Goal: Check status

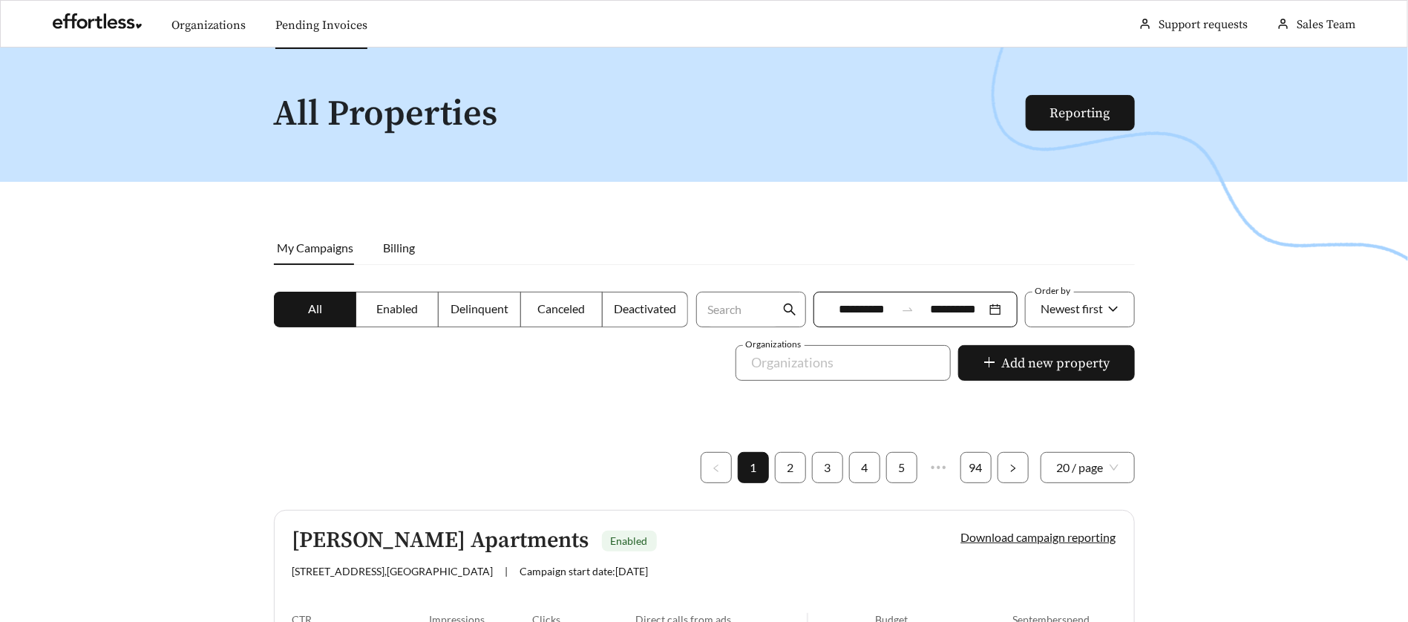
click at [352, 33] on link "Pending Invoices" at bounding box center [321, 25] width 92 height 15
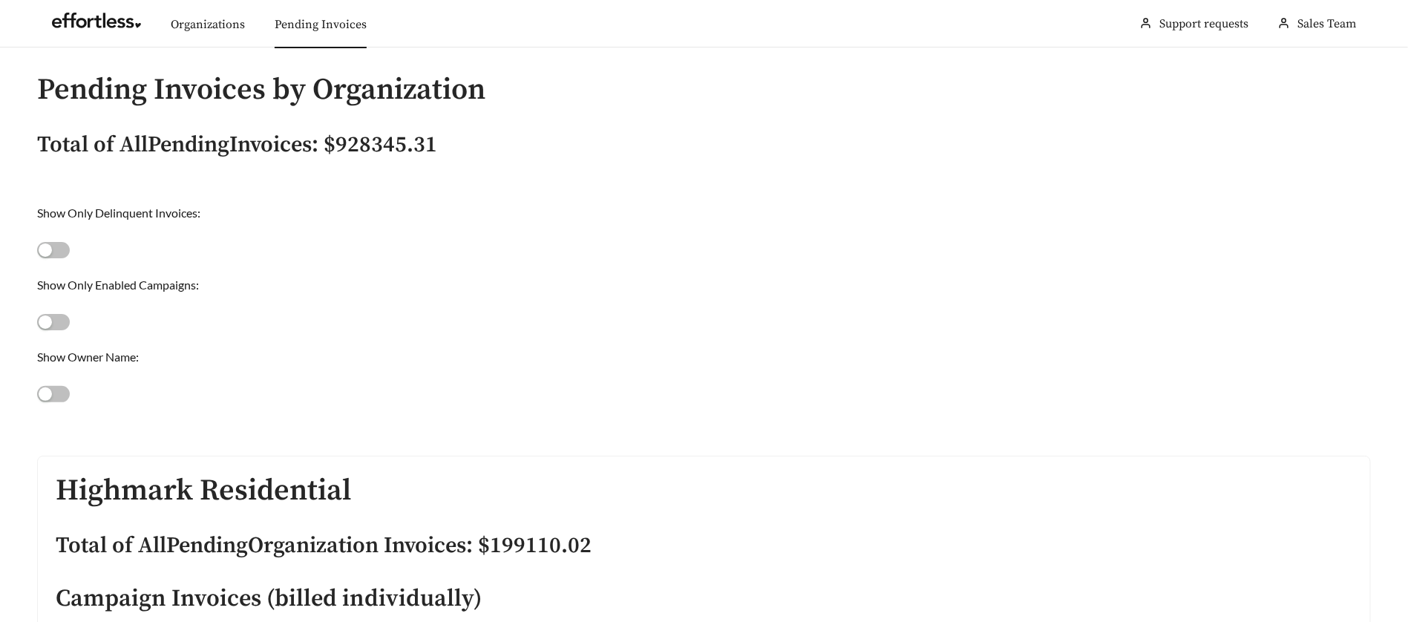
scroll to position [10322, 0]
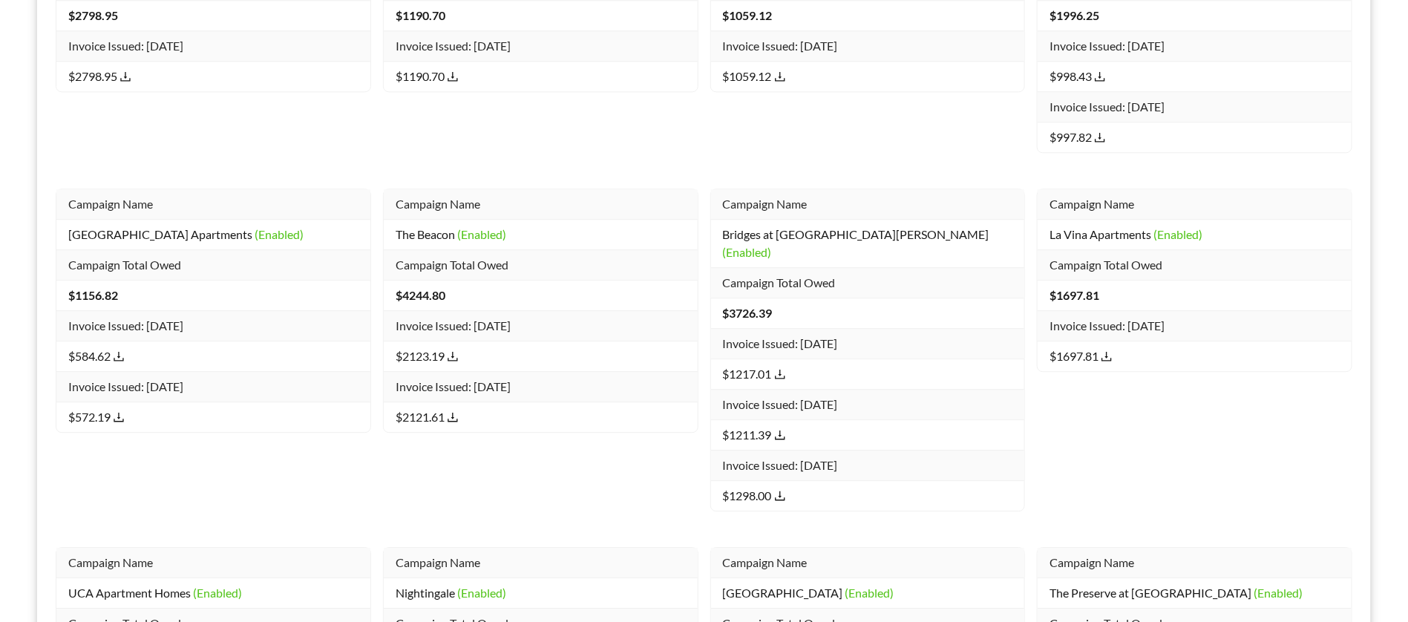
drag, startPoint x: 57, startPoint y: 284, endPoint x: 229, endPoint y: 571, distance: 334.4
copy div
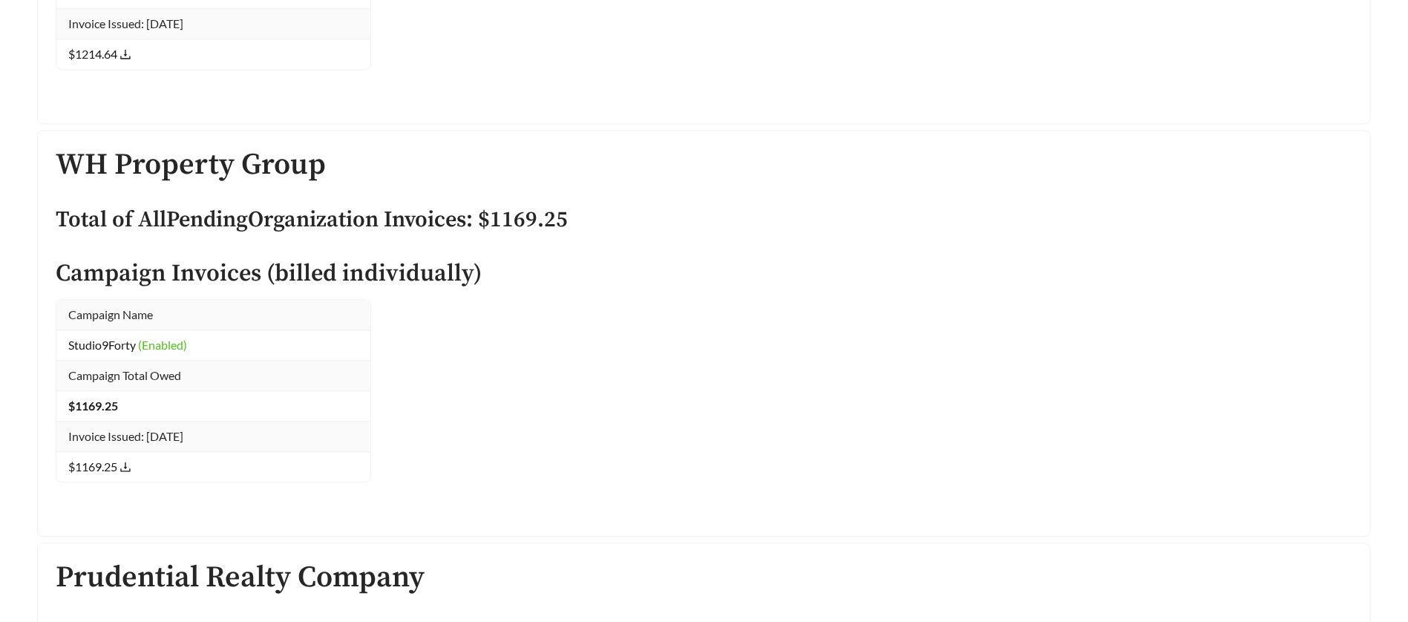
scroll to position [10166, 0]
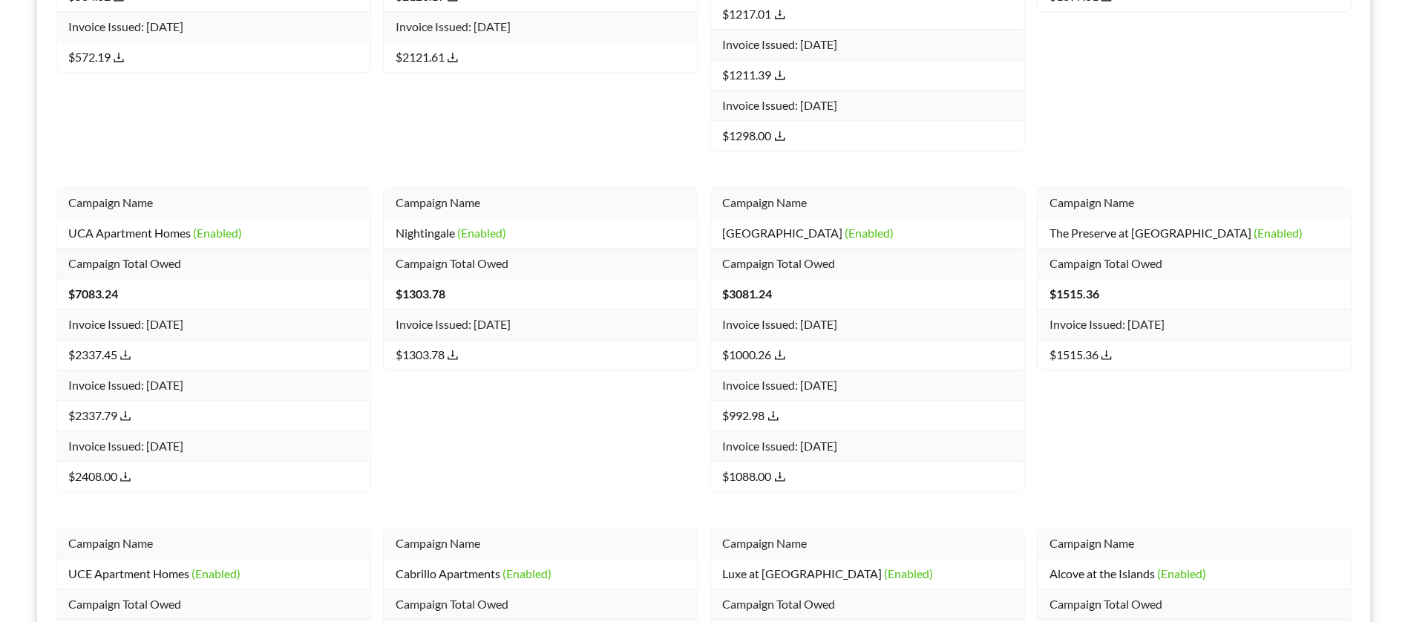
drag, startPoint x: 65, startPoint y: 283, endPoint x: 190, endPoint y: 575, distance: 317.4
copy div
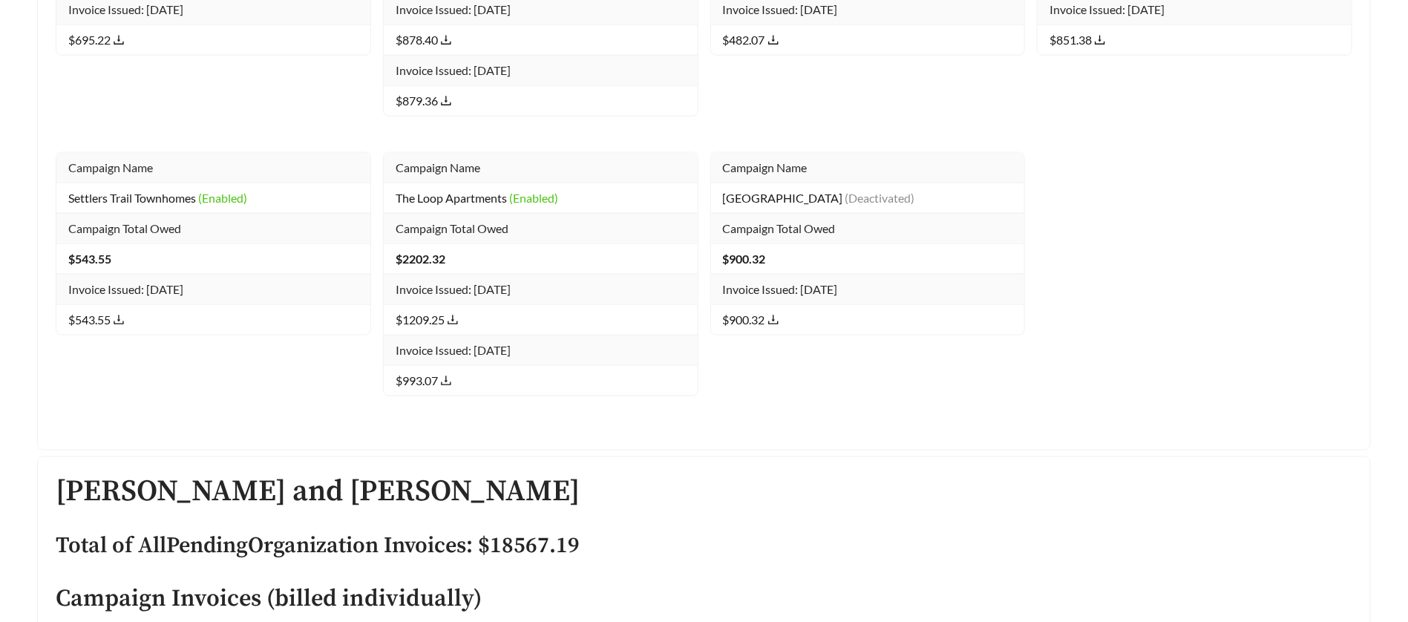
scroll to position [10444, 0]
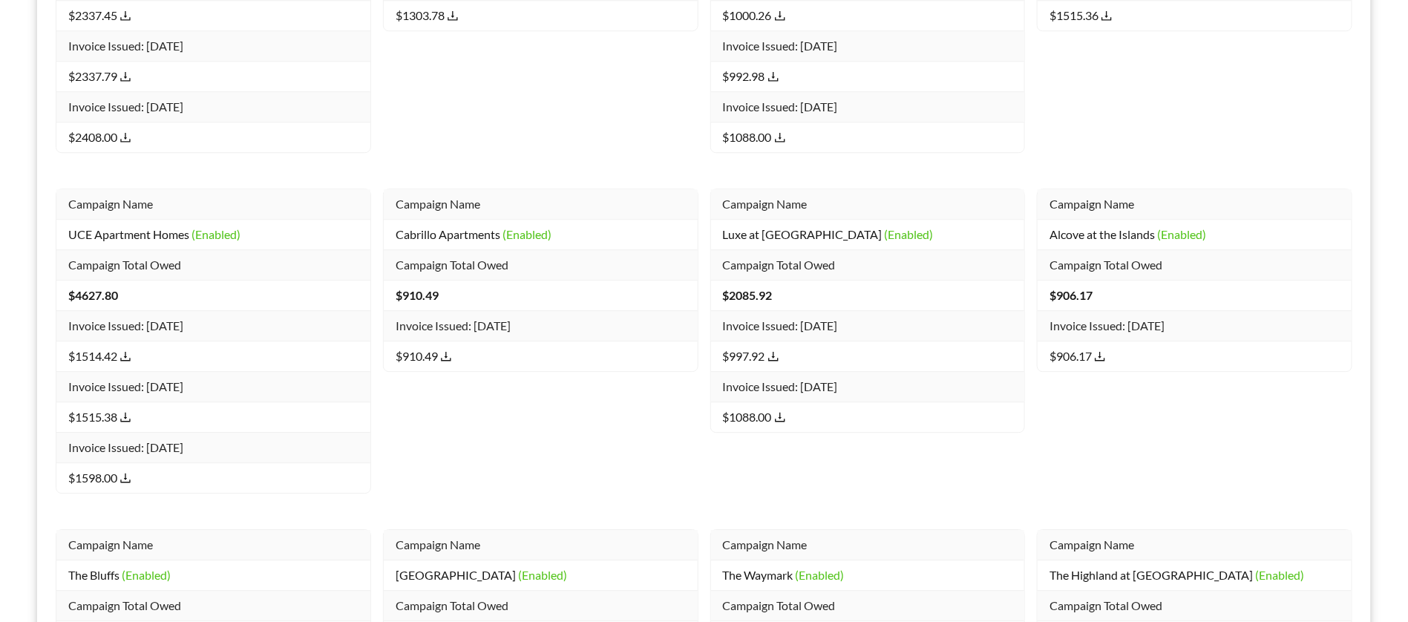
drag, startPoint x: 87, startPoint y: 308, endPoint x: 192, endPoint y: 579, distance: 290.6
